Goal: Find specific page/section: Find specific page/section

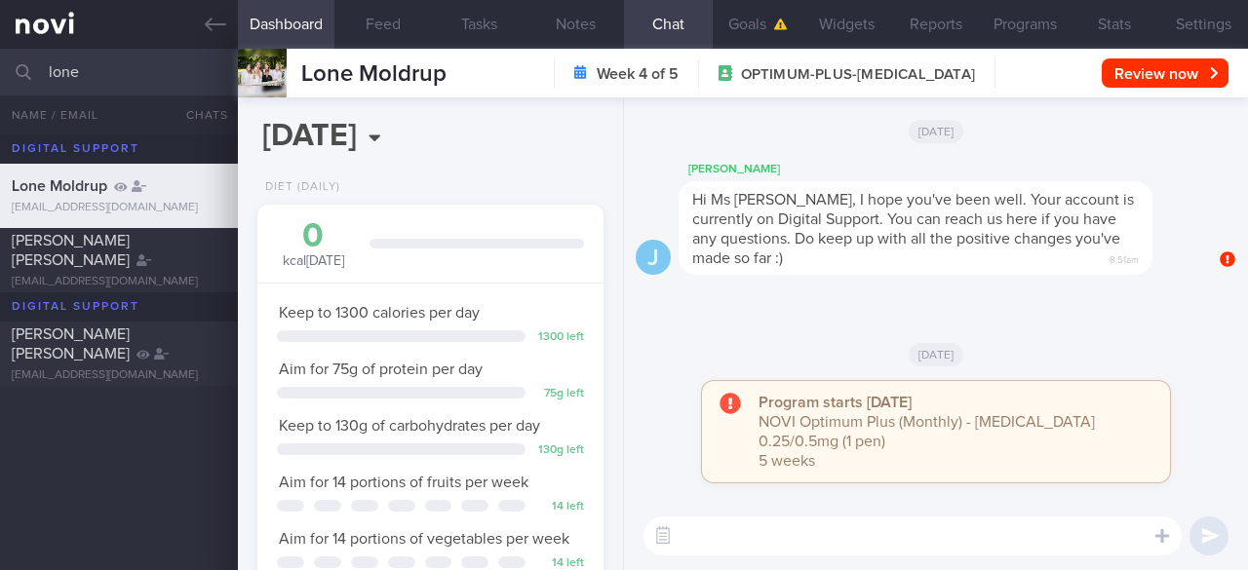
select select "7"
click at [119, 62] on input "lone" at bounding box center [624, 72] width 1248 height 47
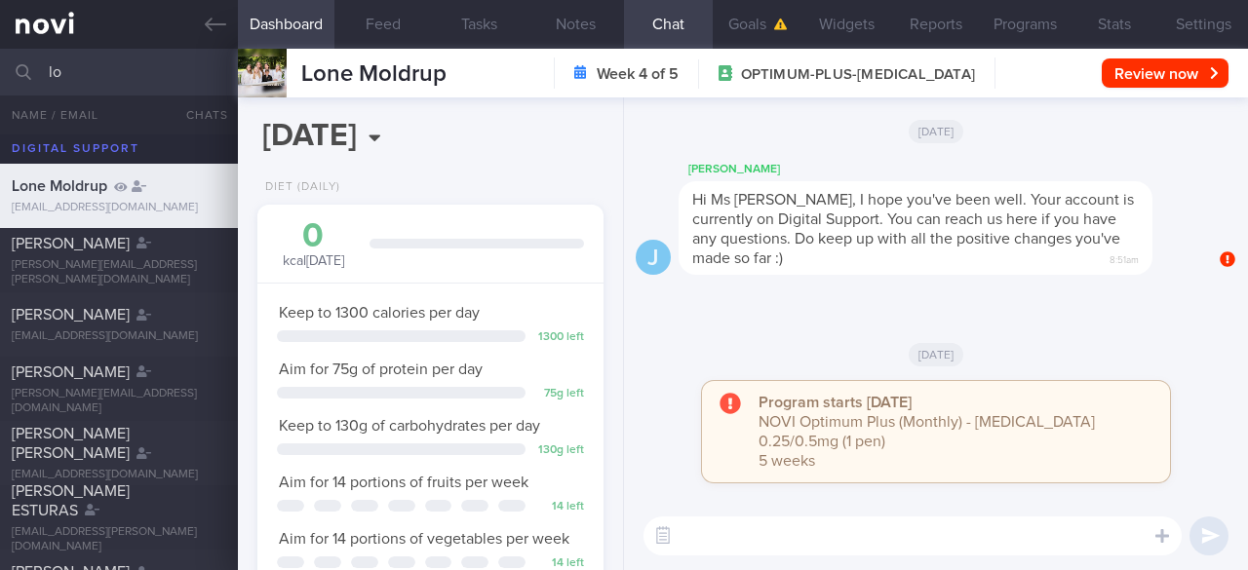
type input "l"
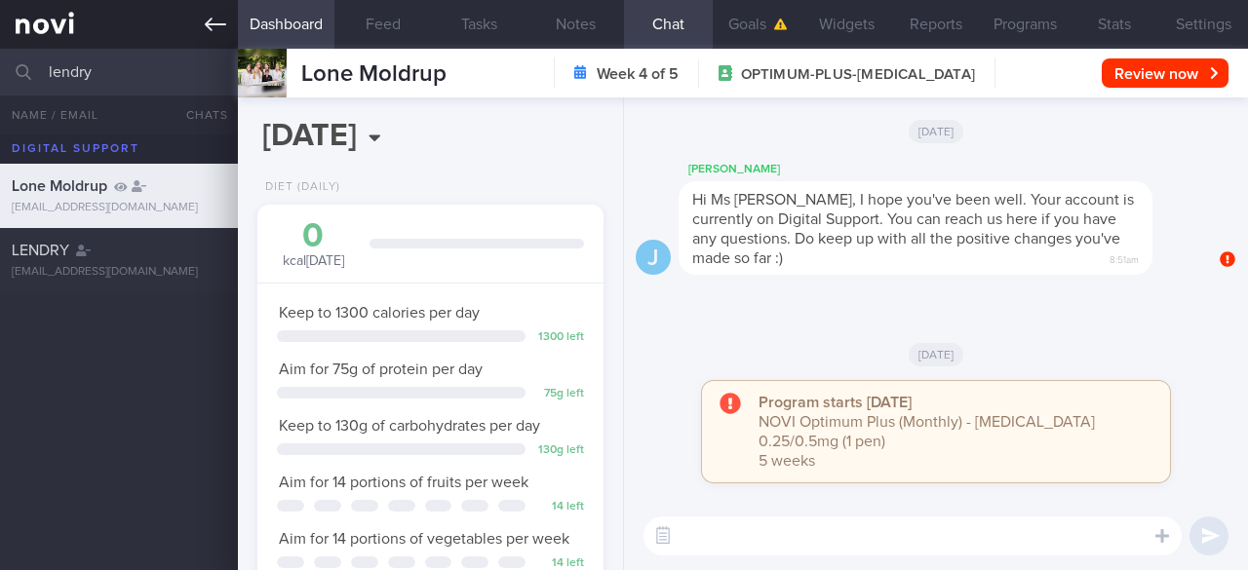
type input "lendry"
